Goal: Task Accomplishment & Management: Manage account settings

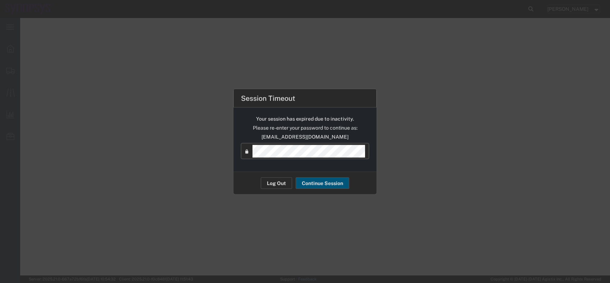
select select "63109"
select select
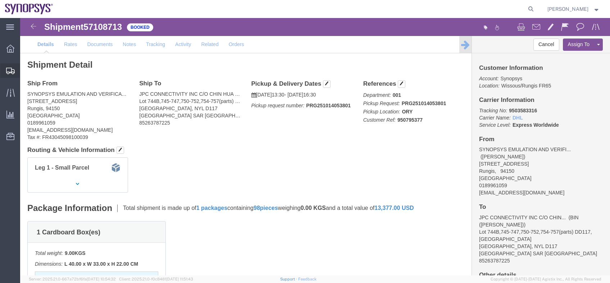
click at [0, 0] on span "Shipment Manager" at bounding box center [0, 0] width 0 height 0
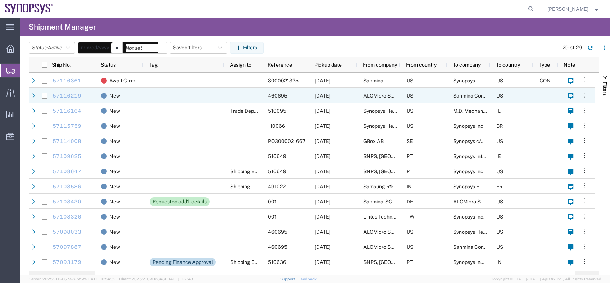
scroll to position [29, 0]
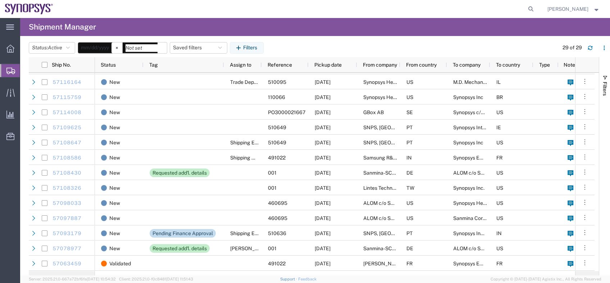
click at [0, 0] on span "Shipment Manager" at bounding box center [0, 0] width 0 height 0
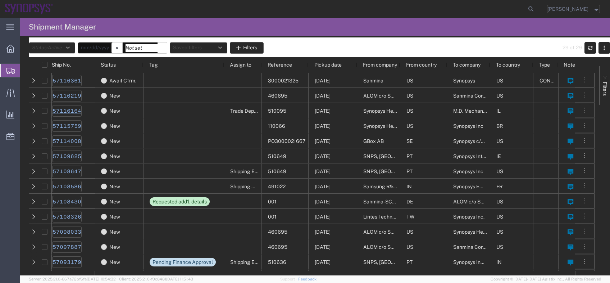
click at [75, 108] on link "57116164" at bounding box center [66, 111] width 29 height 12
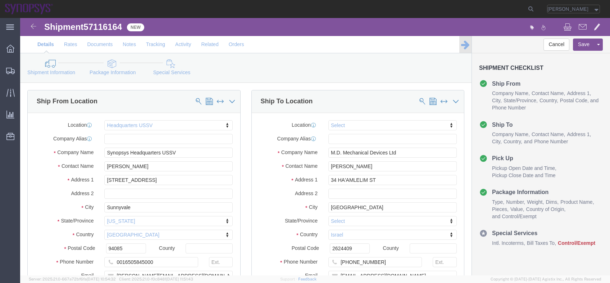
select select "63204"
select select
click link "Package Information"
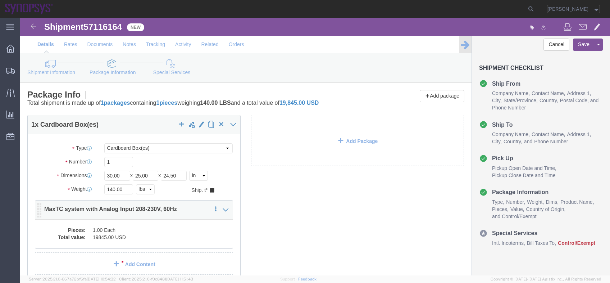
click dd "1.00 Each"
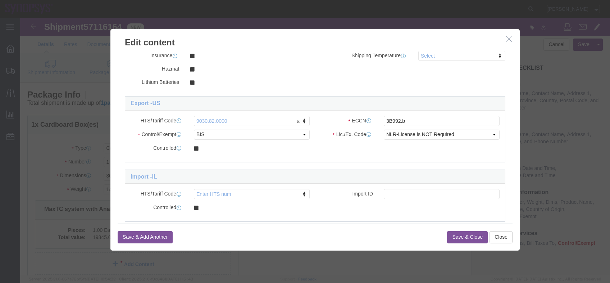
scroll to position [168, 0]
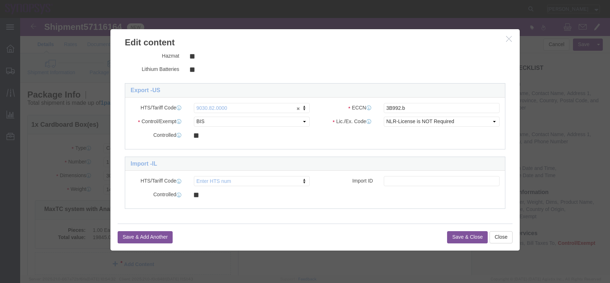
click icon "button"
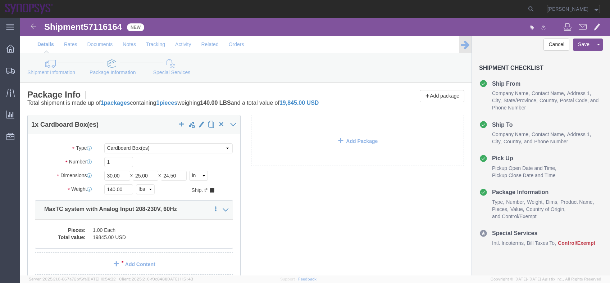
click link "Assign To"
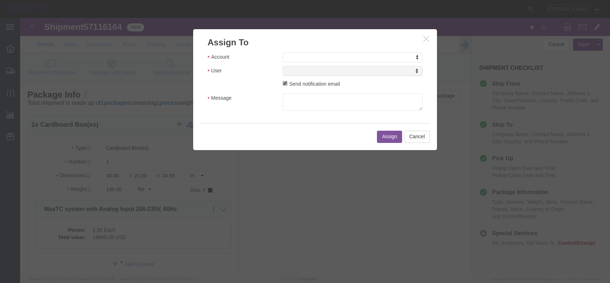
drag, startPoint x: 256, startPoint y: 25, endPoint x: 264, endPoint y: 28, distance: 9.1
click h3 "Assign To"
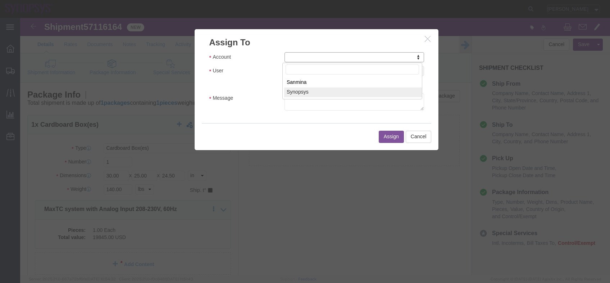
select select "117156"
select select
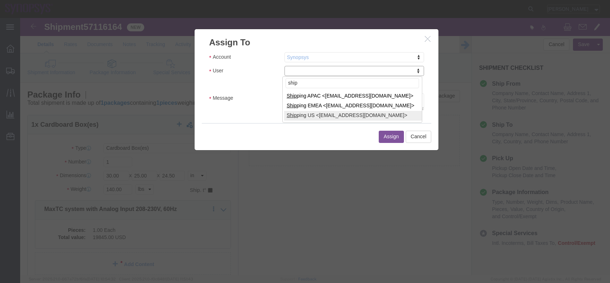
type input "ship"
select select "100122"
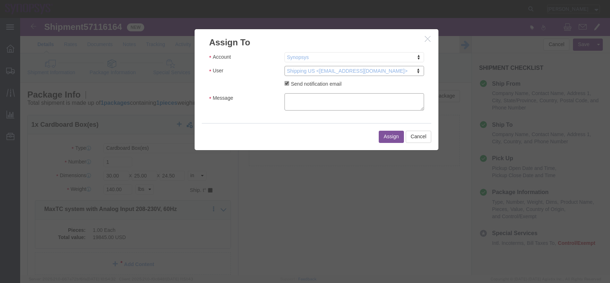
click textarea "Message"
click icon "button"
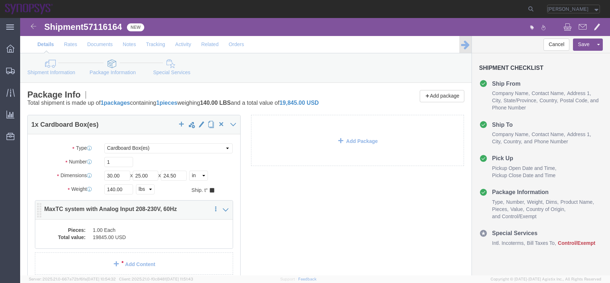
click dd "1.00 Each"
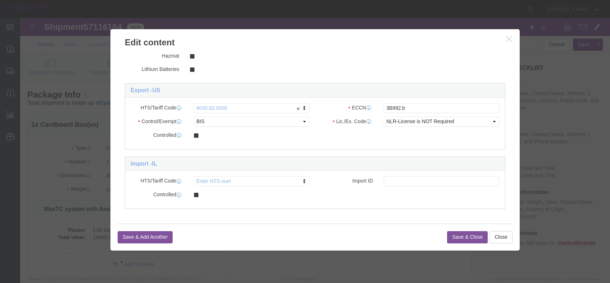
click button "button"
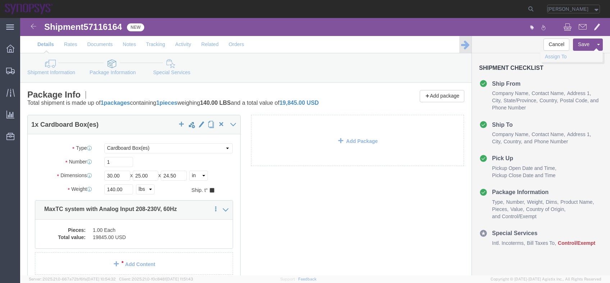
click link "Assign To"
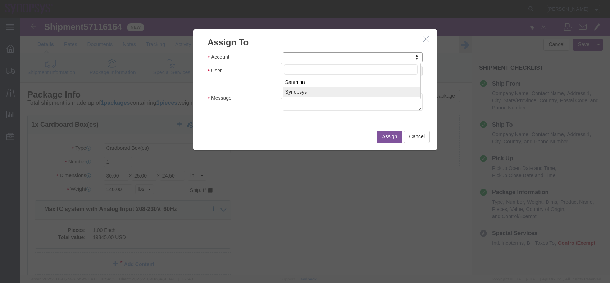
select select "117156"
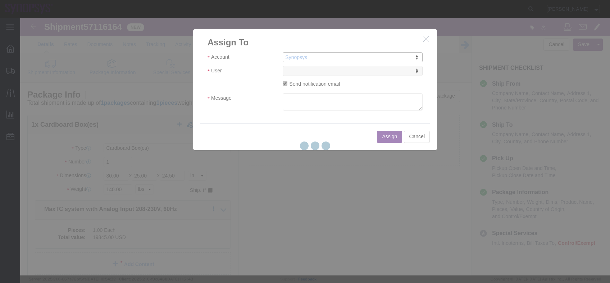
select select
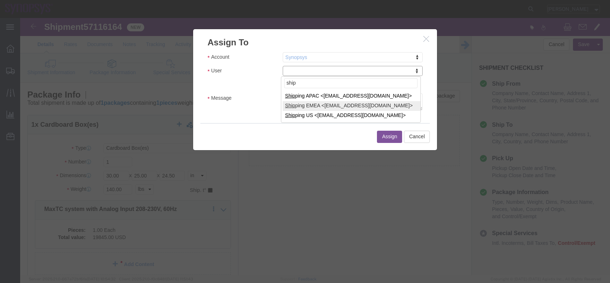
type input "ship"
select select "100122"
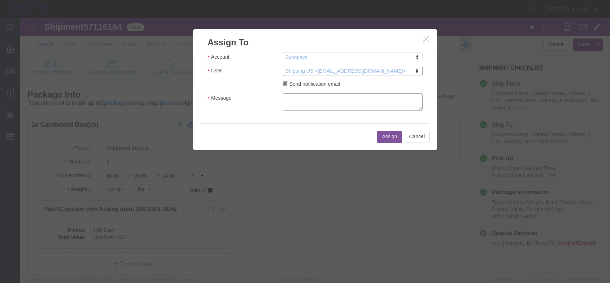
click textarea "Message"
type textarea "a"
click div "Assign Cancel"
click button "Assign"
